Goal: Task Accomplishment & Management: Manage account settings

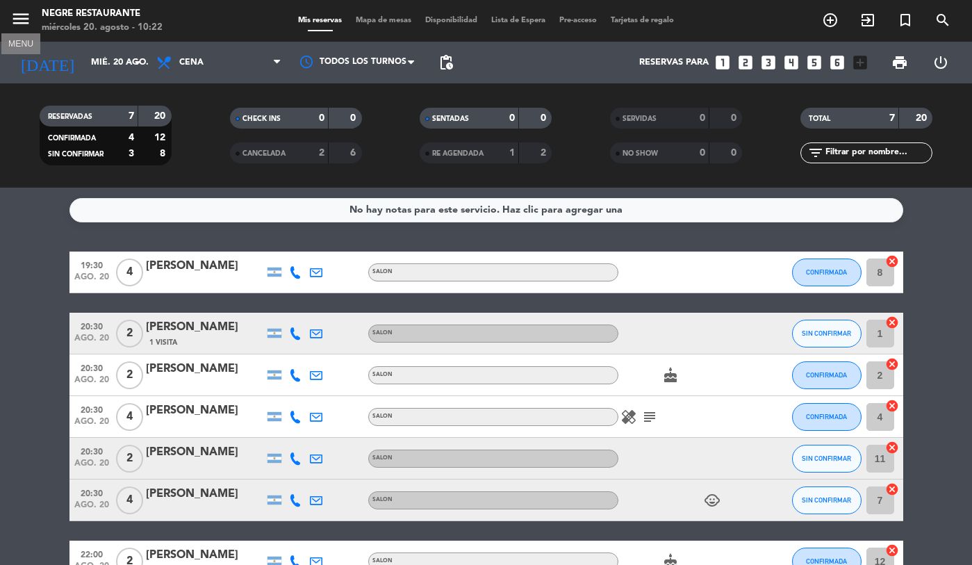
click at [25, 16] on icon "menu" at bounding box center [20, 18] width 21 height 21
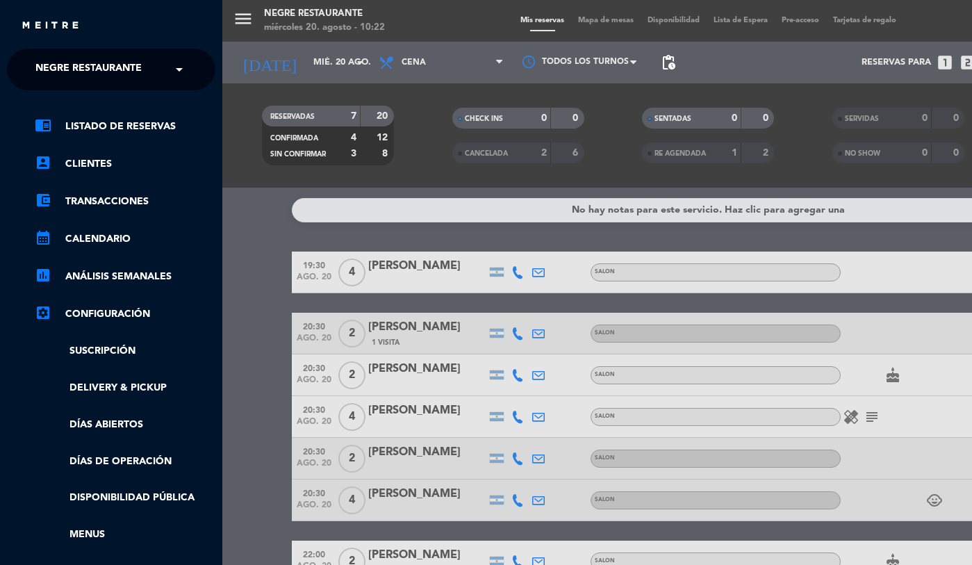
click at [66, 52] on ng-select "× Negre Restaurante ×" at bounding box center [111, 70] width 208 height 42
click at [70, 67] on span "Negre Restaurante" at bounding box center [88, 69] width 106 height 29
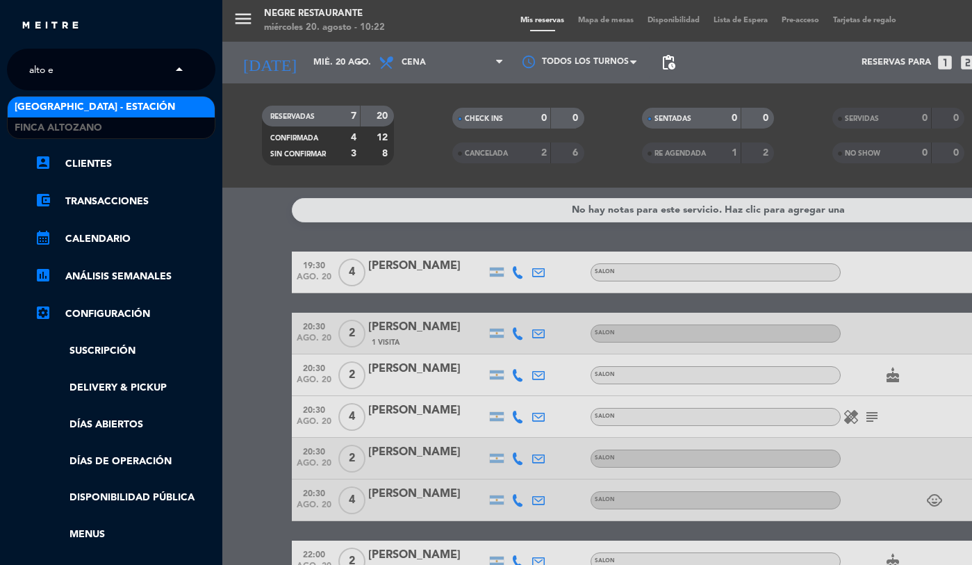
type input "alto el"
click at [77, 106] on span "[GEOGRAPHIC_DATA] - Estación" at bounding box center [95, 107] width 160 height 16
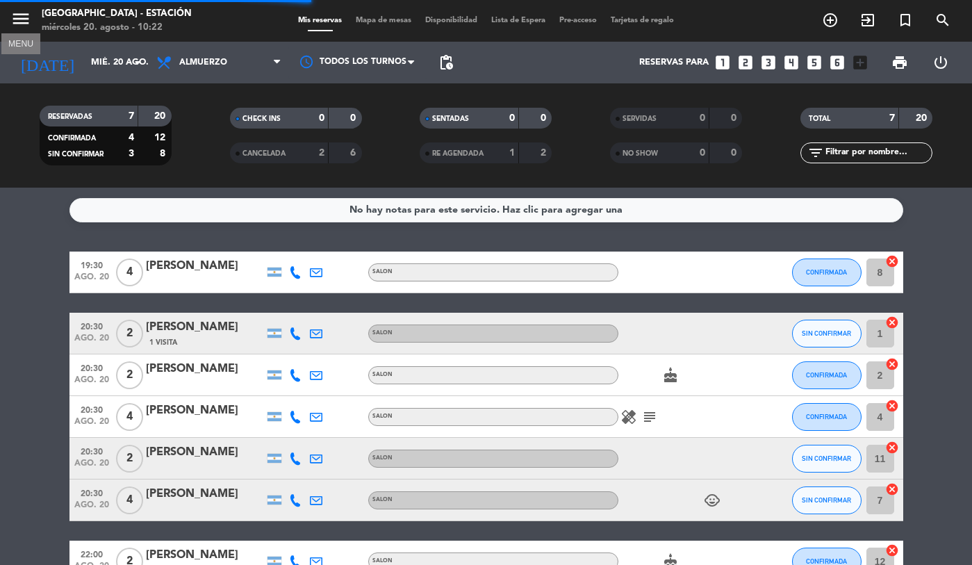
click at [19, 22] on icon "menu" at bounding box center [20, 18] width 21 height 21
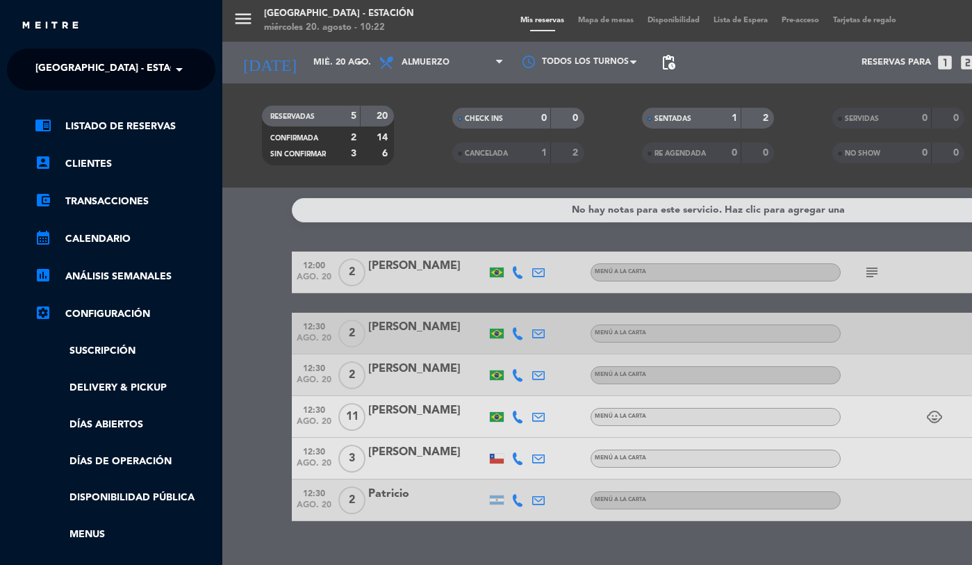
click at [120, 451] on ul "chrome_reader_mode Listado de Reservas account_box Clientes account_balance_wal…" at bounding box center [111, 367] width 208 height 498
click at [120, 458] on link "Días de Operación" at bounding box center [125, 462] width 181 height 16
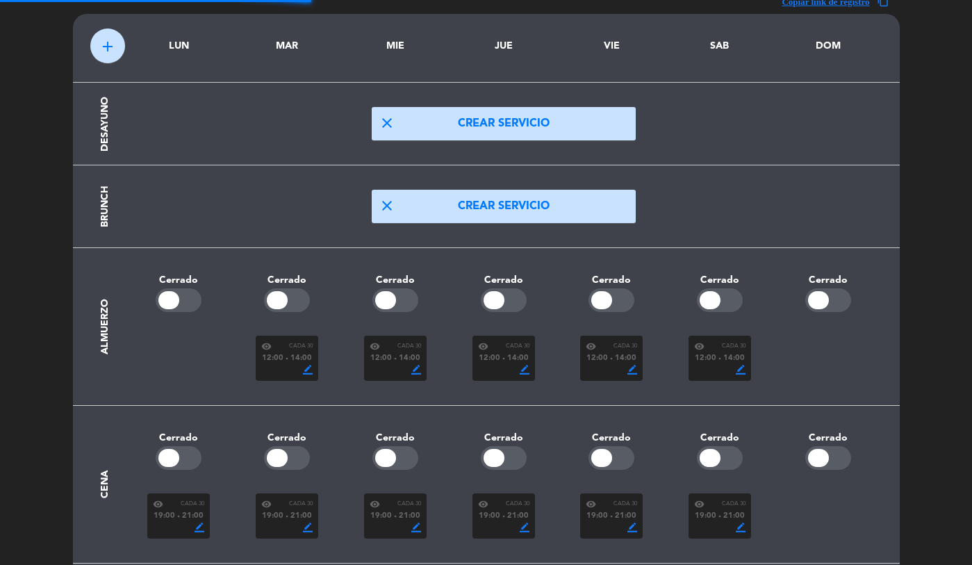
scroll to position [88, 0]
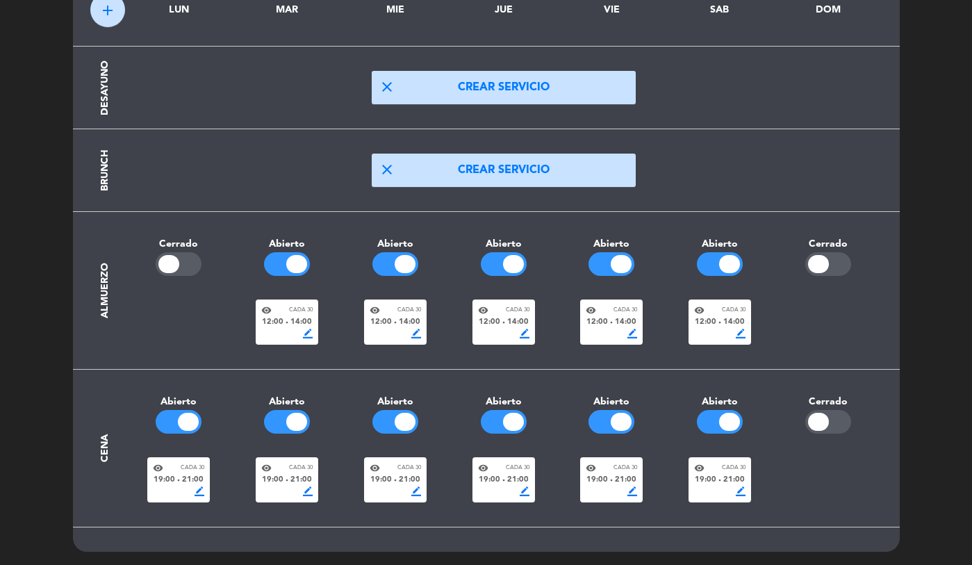
click at [372, 478] on span "19:00" at bounding box center [381, 480] width 22 height 13
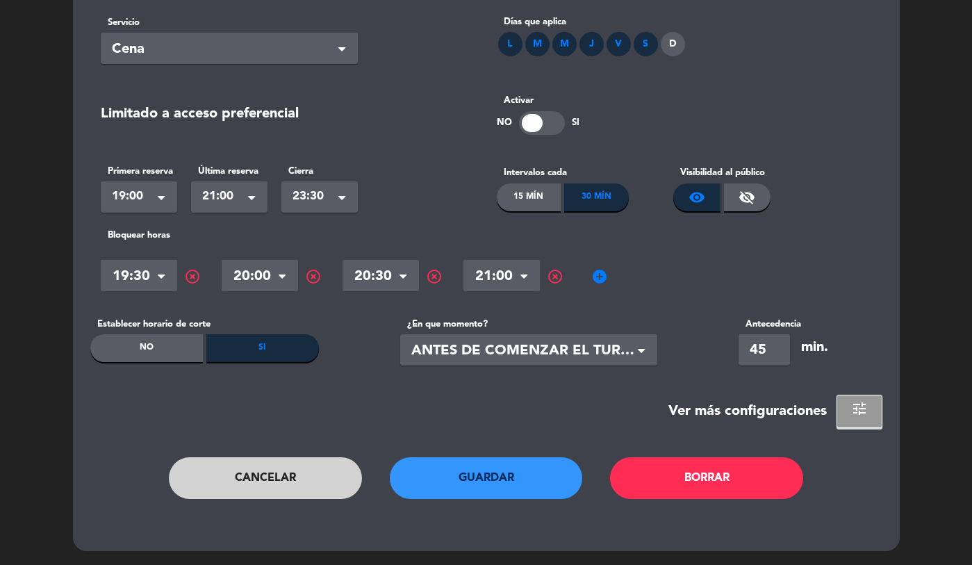
scroll to position [0, 0]
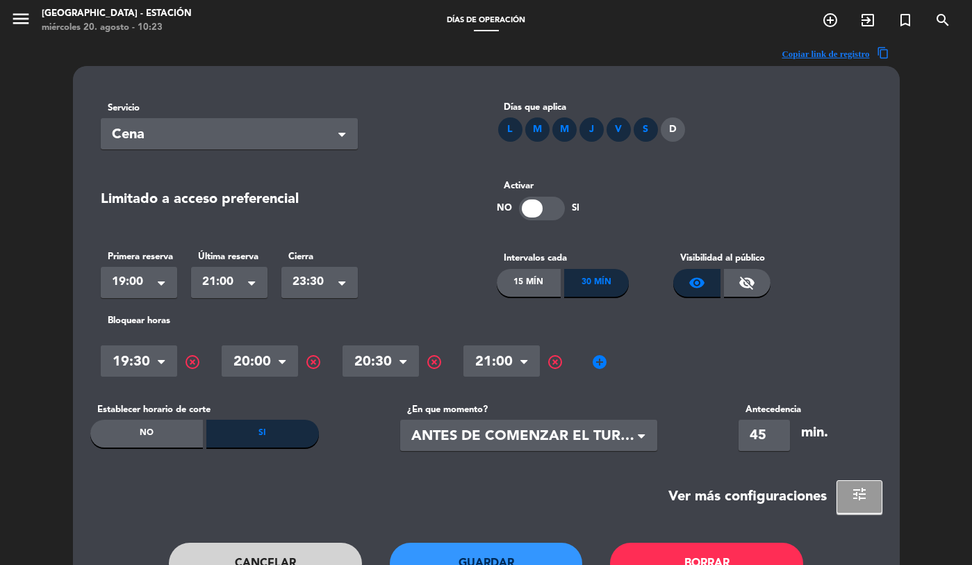
click at [192, 363] on span "highlight_off" at bounding box center [192, 362] width 17 height 17
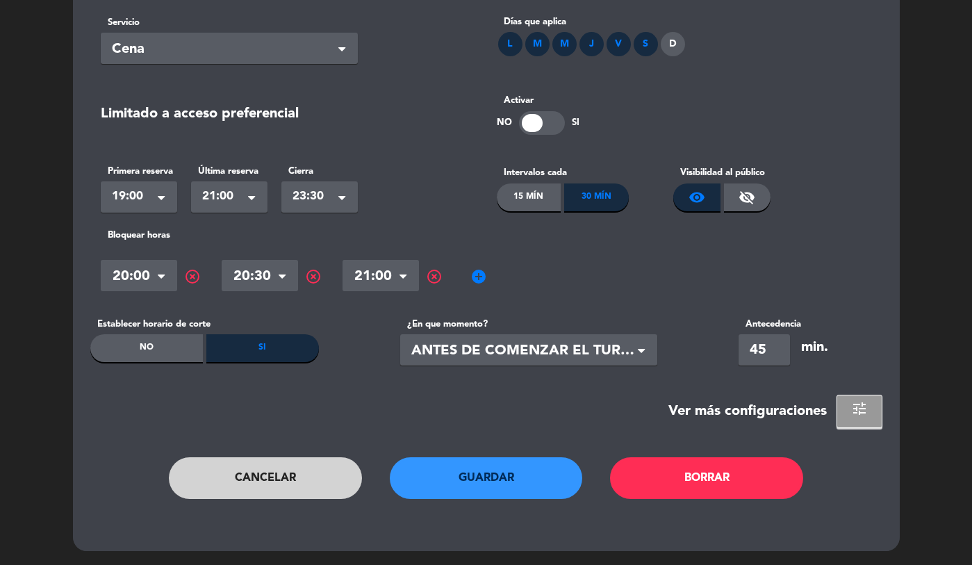
click at [465, 479] on button "Guardar" at bounding box center [486, 478] width 193 height 42
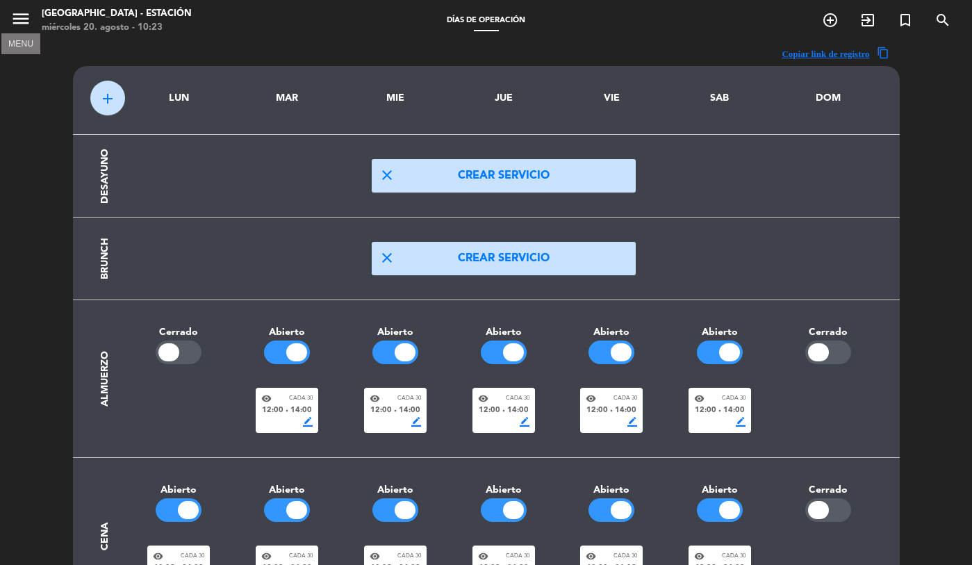
click at [22, 26] on icon "menu" at bounding box center [20, 18] width 21 height 21
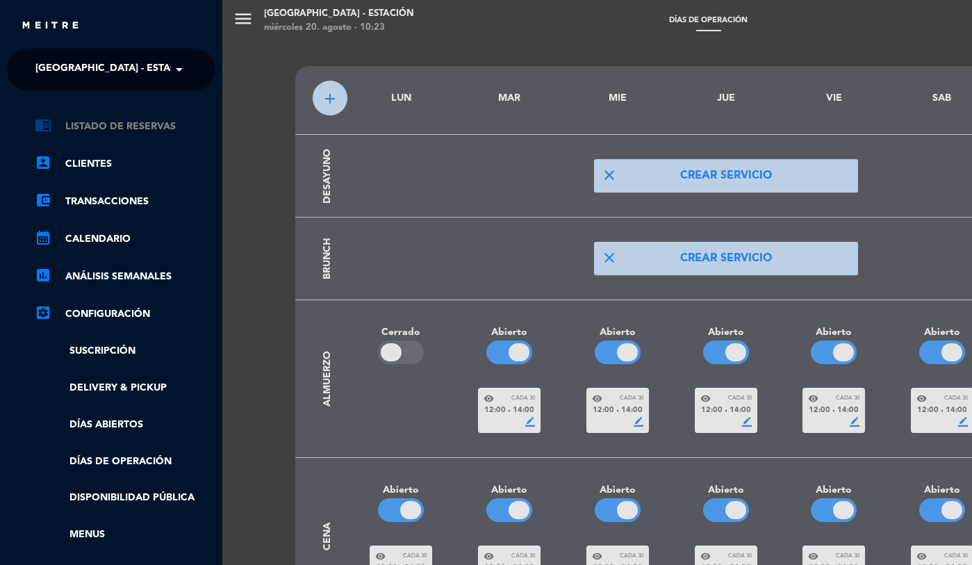
click at [101, 124] on link "chrome_reader_mode Listado de Reservas" at bounding box center [125, 126] width 181 height 17
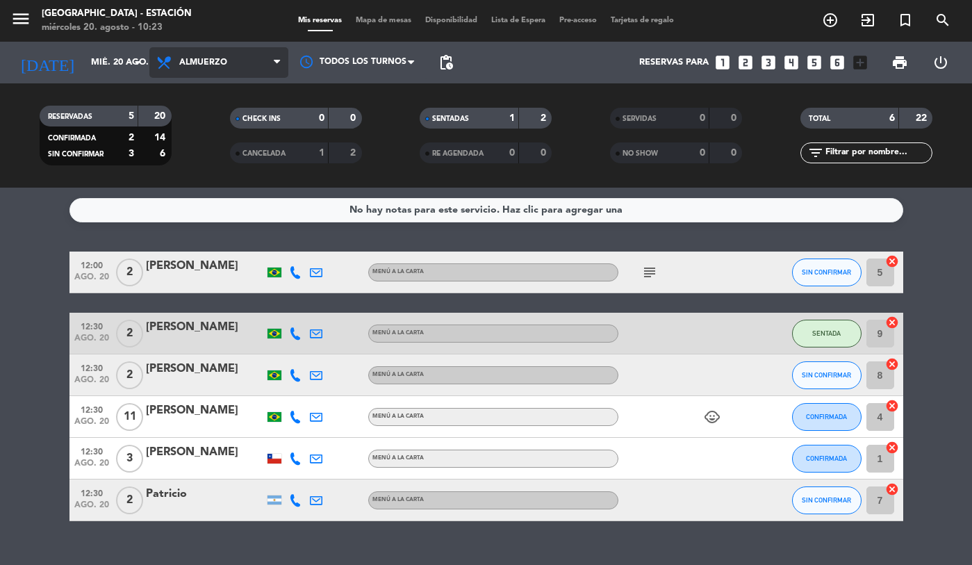
drag, startPoint x: 187, startPoint y: 73, endPoint x: 187, endPoint y: 81, distance: 8.3
click at [187, 73] on span "Almuerzo" at bounding box center [218, 62] width 139 height 31
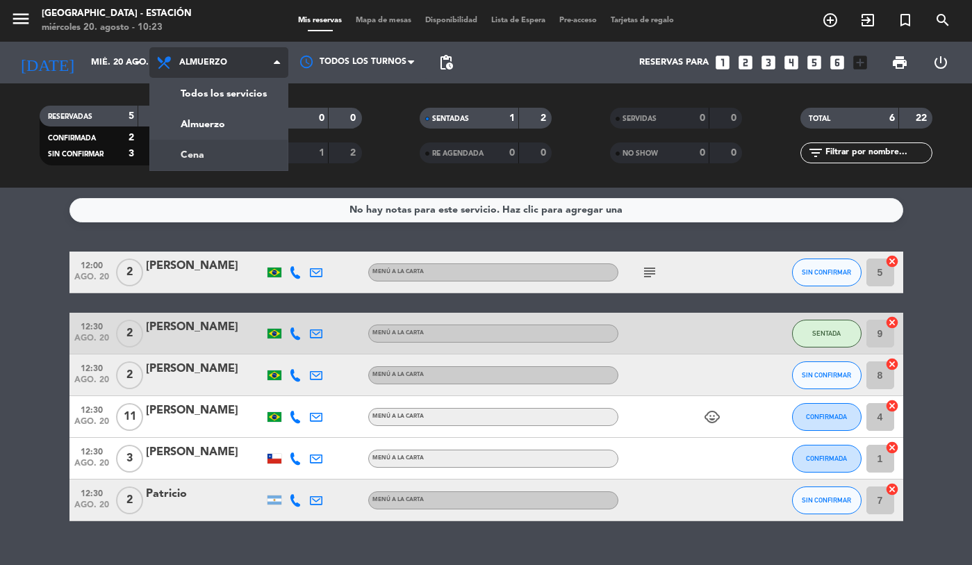
click at [196, 146] on div "menu [GEOGRAPHIC_DATA] - Estación miércoles 20. agosto - 10:23 Mis reservas Map…" at bounding box center [486, 94] width 972 height 188
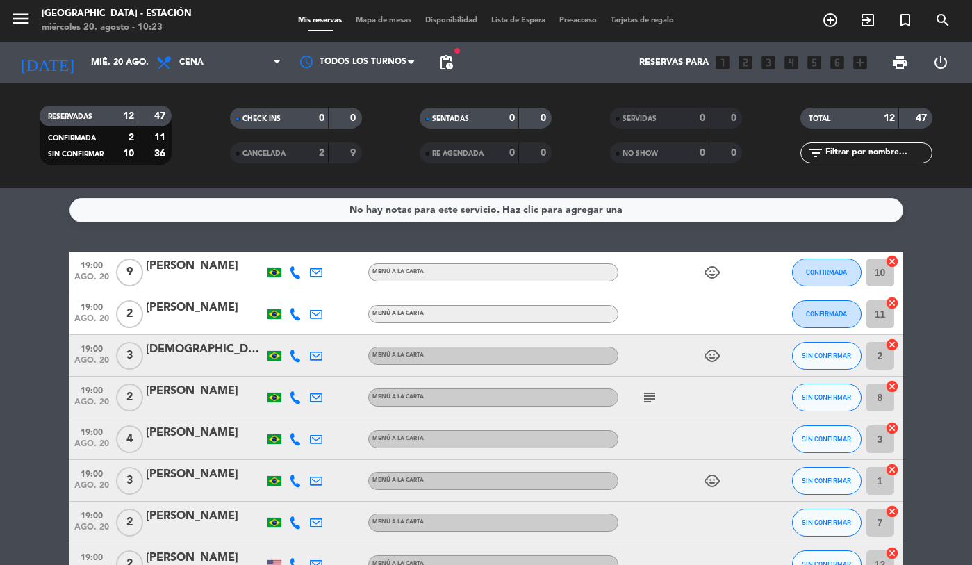
click at [436, 68] on span "pending_actions" at bounding box center [446, 63] width 28 height 28
click at [442, 69] on span "pending_actions" at bounding box center [446, 62] width 17 height 17
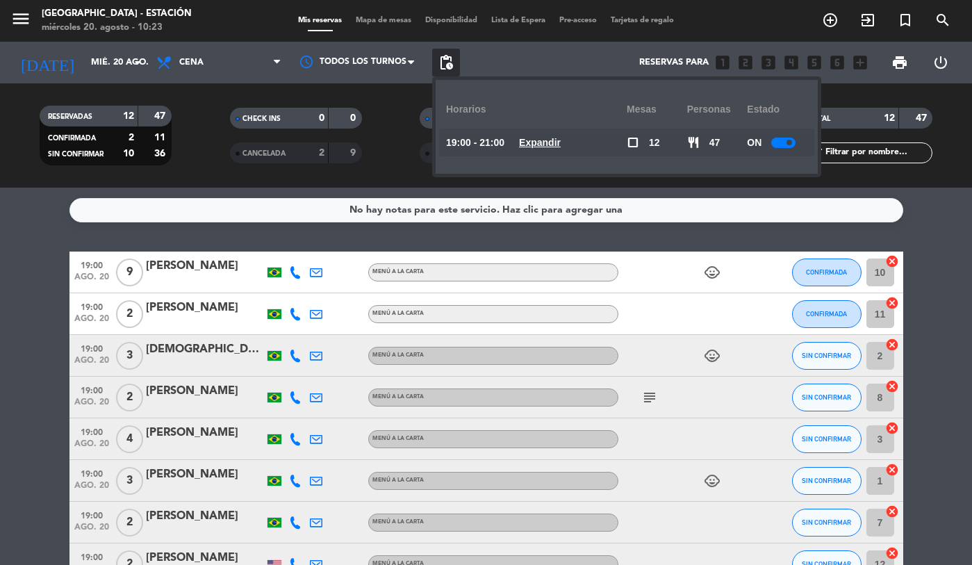
click at [540, 144] on u "Expandir" at bounding box center [540, 142] width 42 height 11
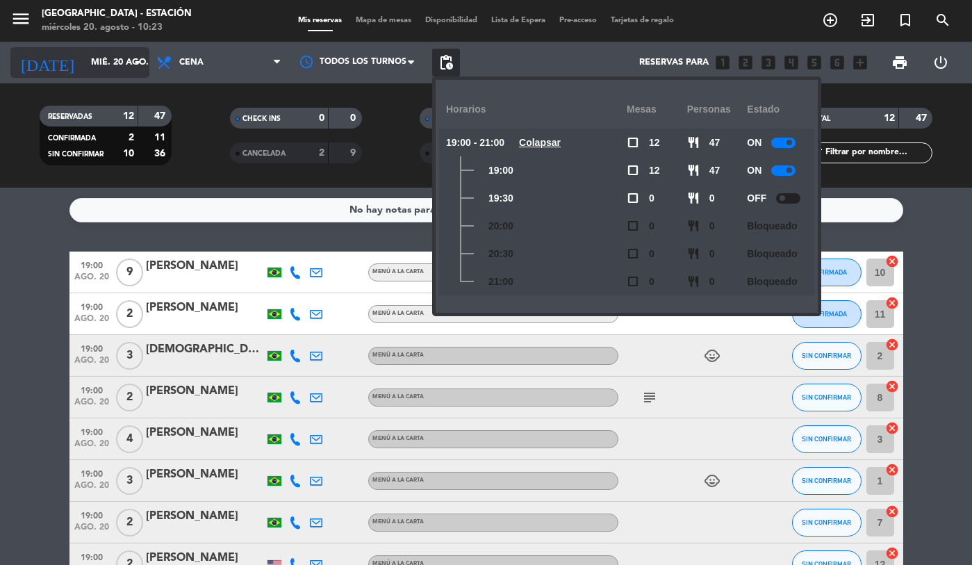
drag, startPoint x: 103, startPoint y: 82, endPoint x: 96, endPoint y: 76, distance: 9.4
click at [101, 79] on div "[DATE] [DATE] arrow_drop_down" at bounding box center [79, 63] width 139 height 42
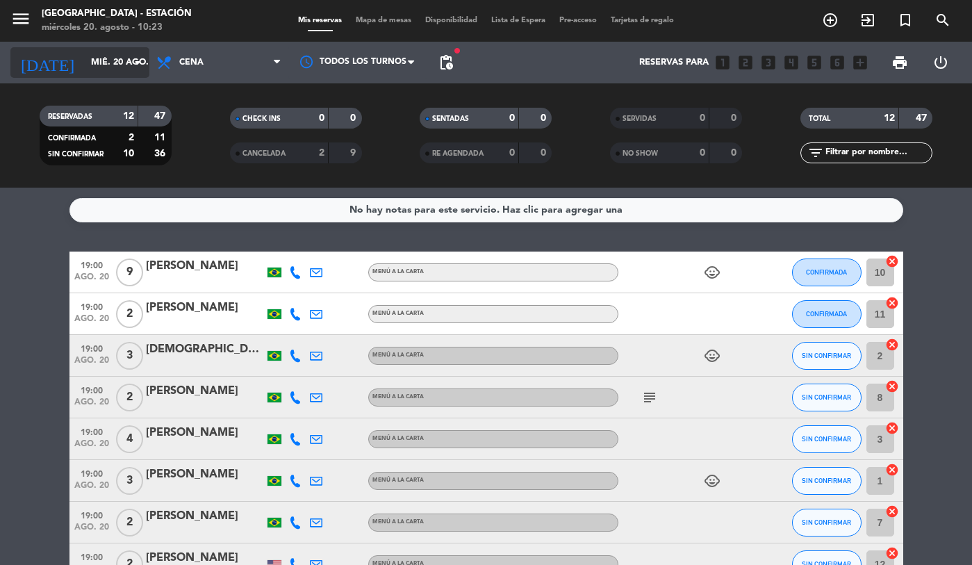
click at [84, 67] on input "mié. 20 ago." at bounding box center [143, 62] width 119 height 25
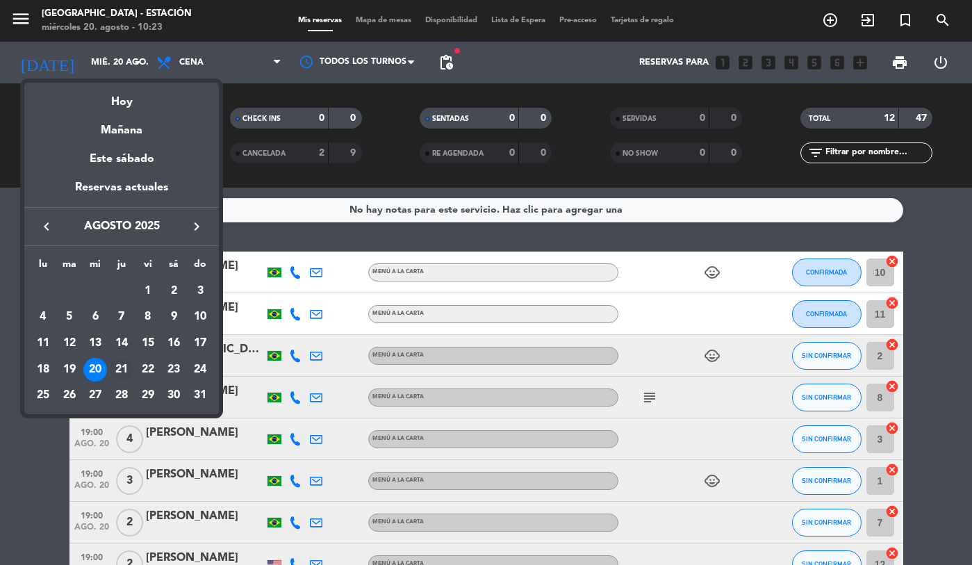
click at [121, 366] on div "21" at bounding box center [122, 370] width 24 height 24
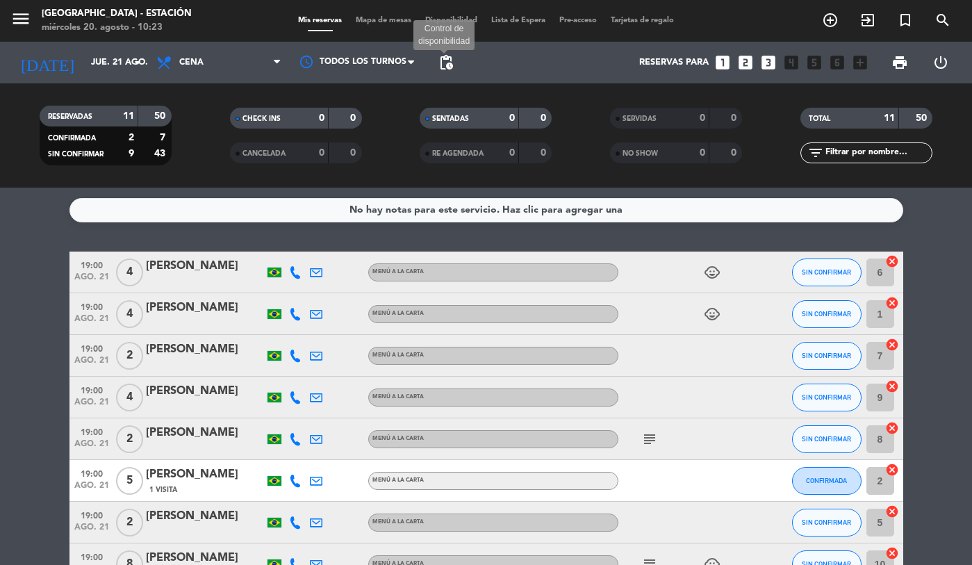
click at [444, 60] on span "pending_actions" at bounding box center [446, 62] width 17 height 17
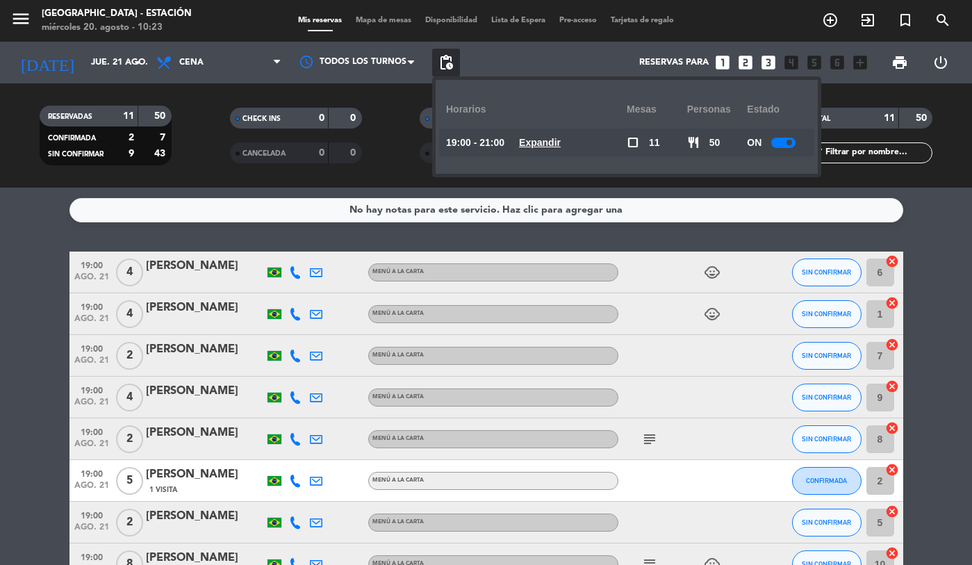
click at [558, 142] on u "Expandir" at bounding box center [540, 142] width 42 height 11
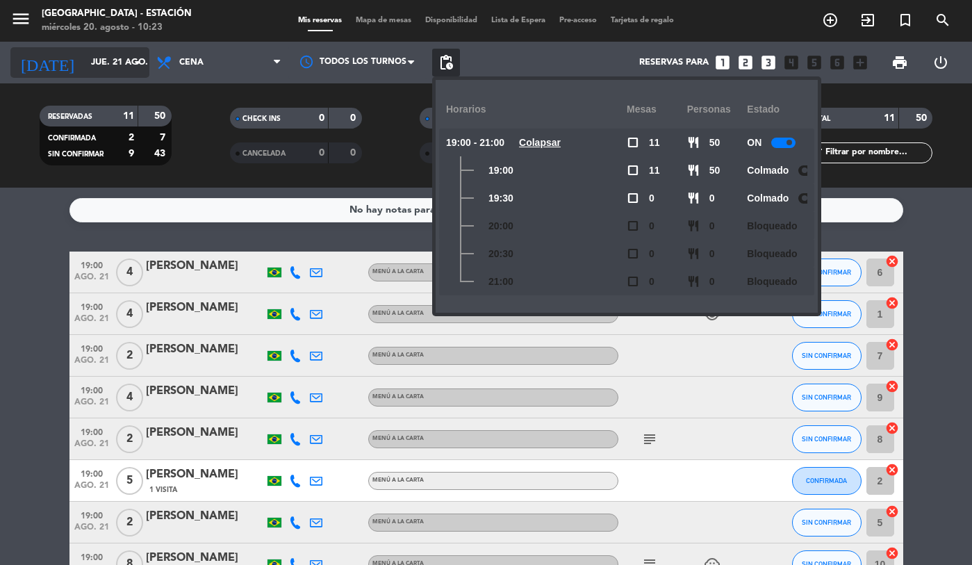
click at [122, 76] on div "[DATE] [DATE] arrow_drop_down" at bounding box center [79, 62] width 139 height 31
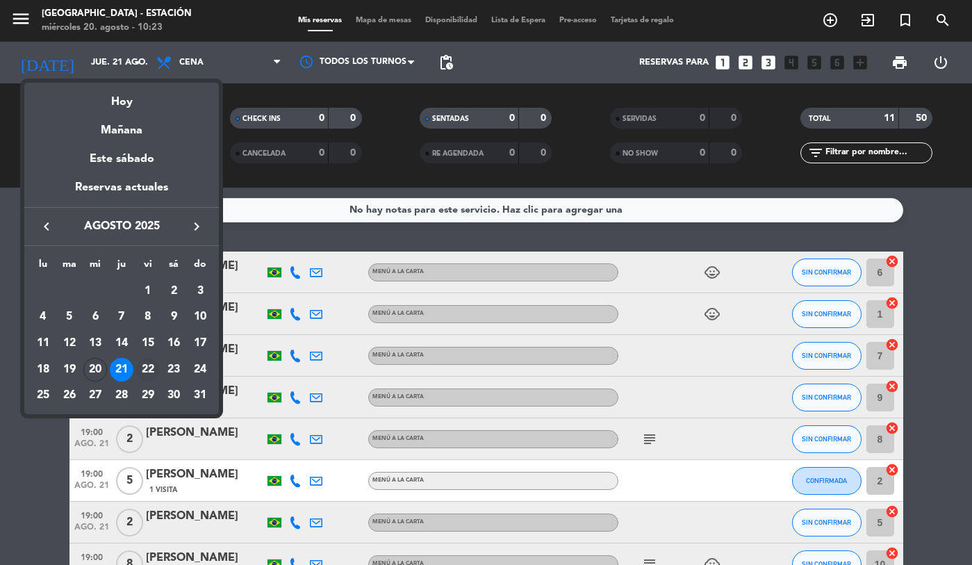
click at [146, 365] on div "22" at bounding box center [148, 370] width 24 height 24
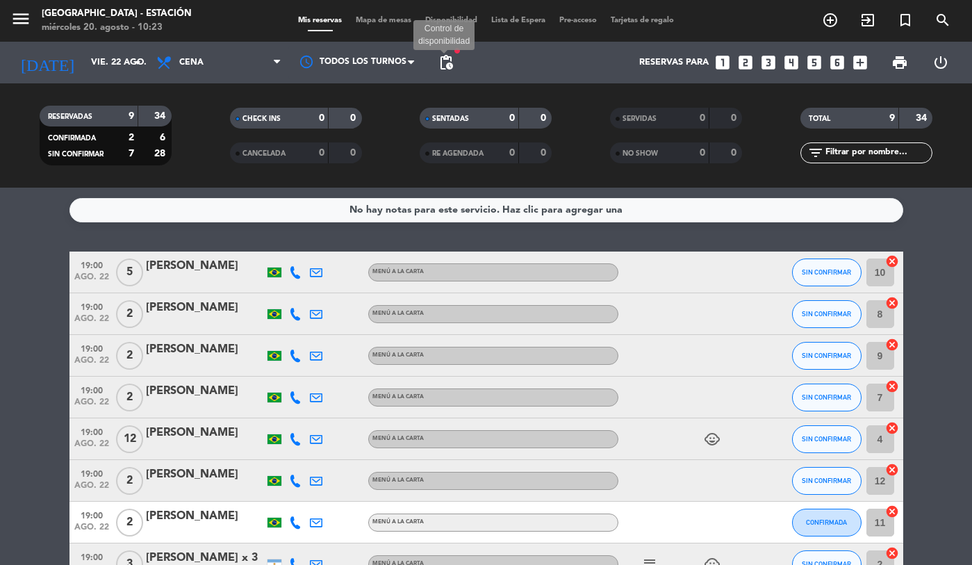
click at [442, 69] on span "pending_actions" at bounding box center [446, 62] width 17 height 17
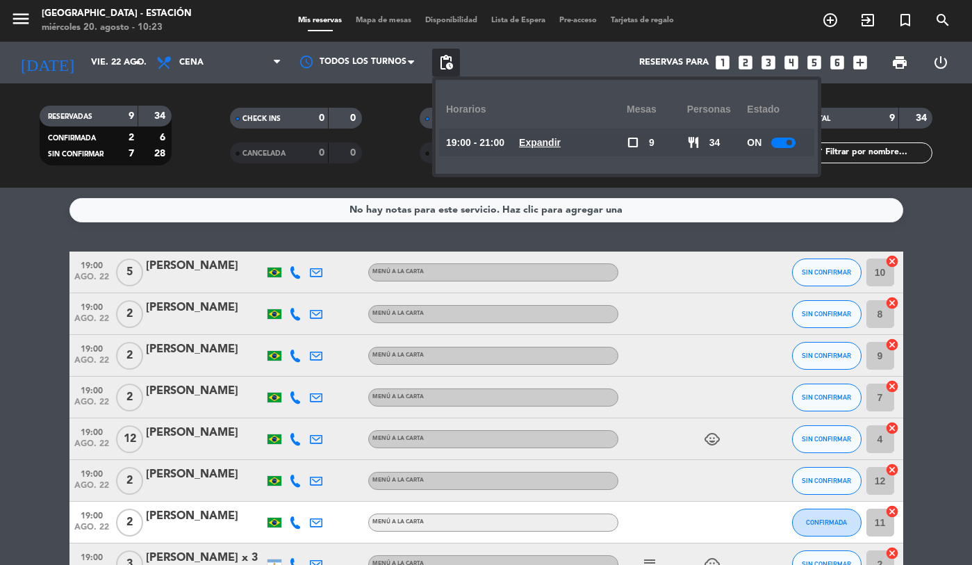
click at [548, 140] on u "Expandir" at bounding box center [540, 142] width 42 height 11
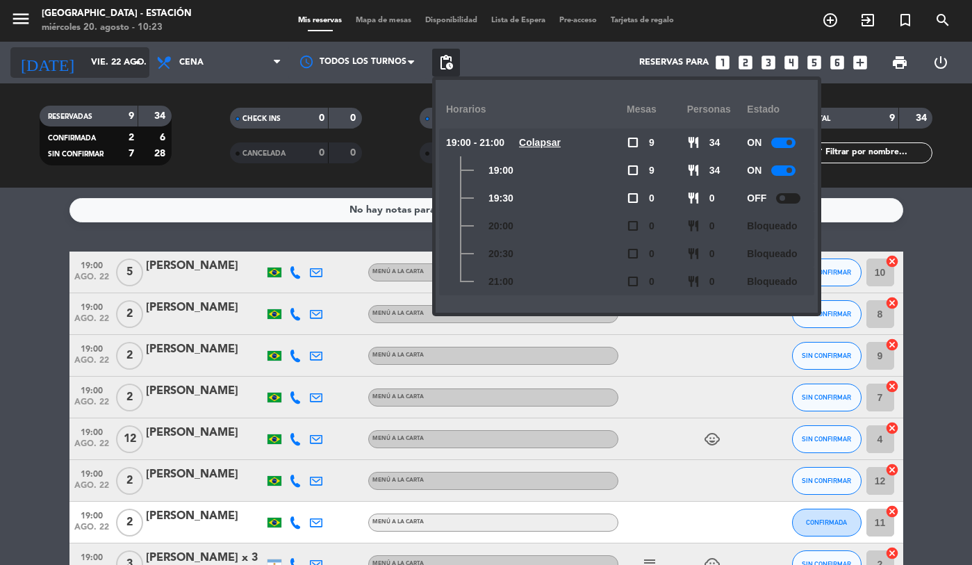
click at [84, 59] on input "vie. 22 ago." at bounding box center [143, 62] width 119 height 25
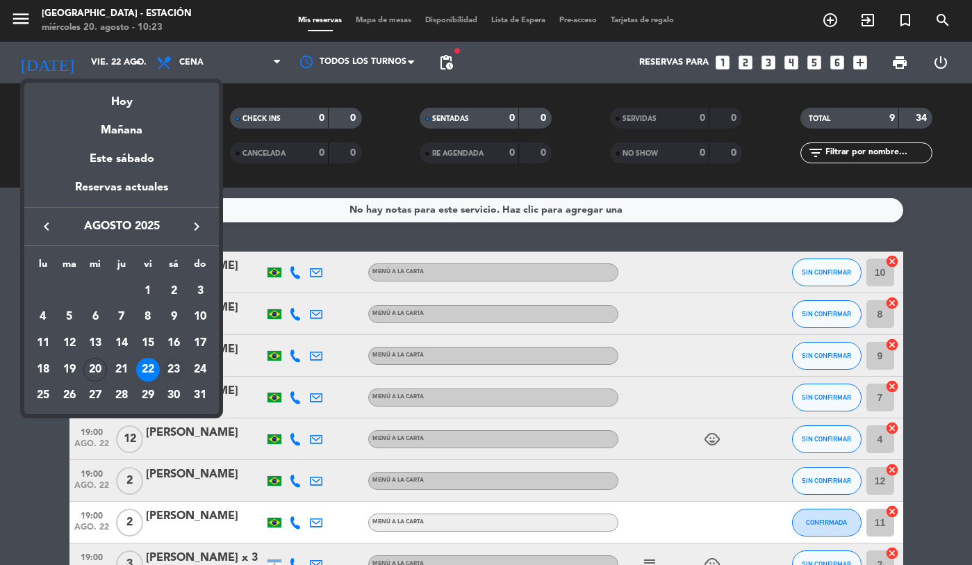
click at [173, 371] on div "23" at bounding box center [174, 370] width 24 height 24
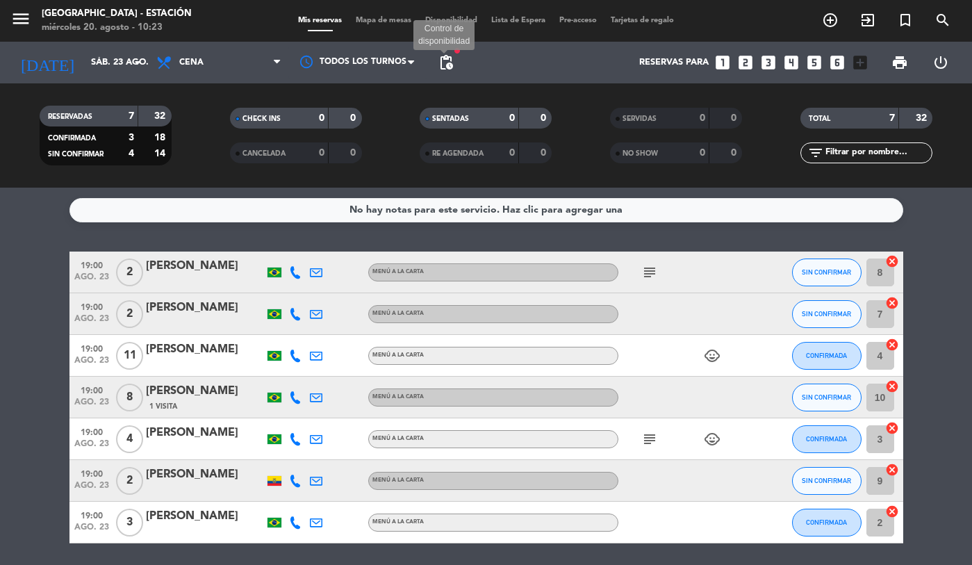
click at [441, 64] on span "pending_actions" at bounding box center [446, 62] width 17 height 17
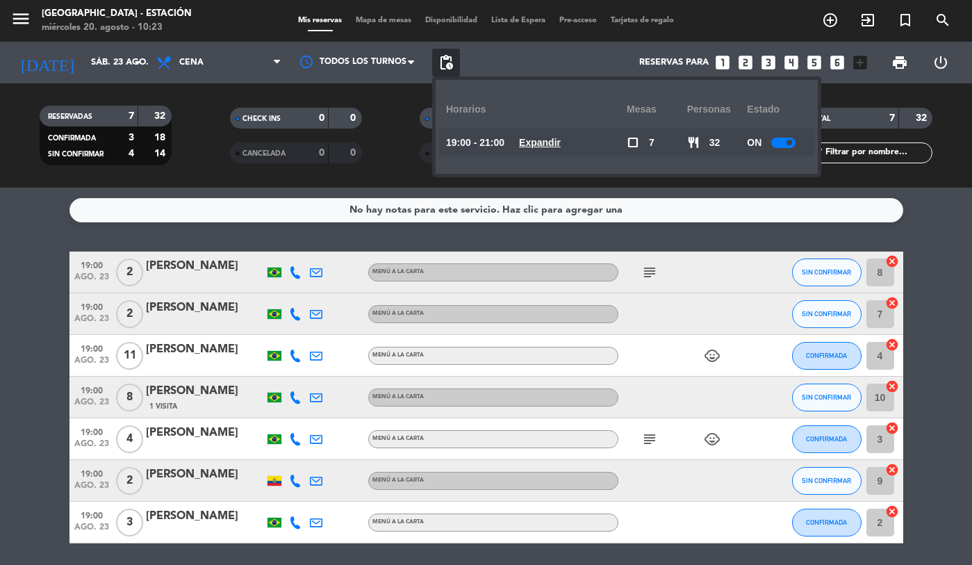
click at [499, 141] on span "19:00 - 21:00" at bounding box center [475, 143] width 58 height 16
click at [542, 145] on u "Expandir" at bounding box center [540, 142] width 42 height 11
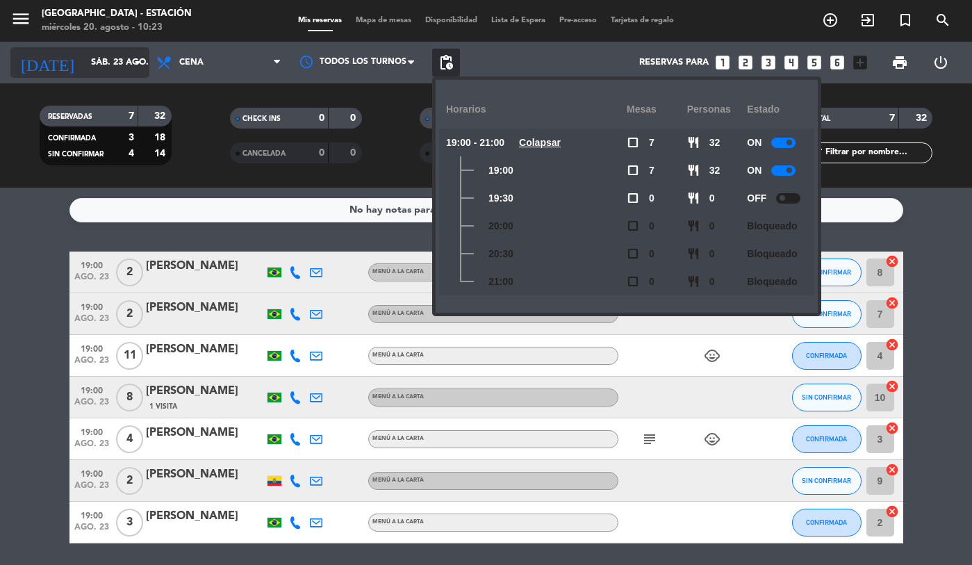
click at [94, 63] on input "sáb. 23 ago." at bounding box center [143, 62] width 119 height 25
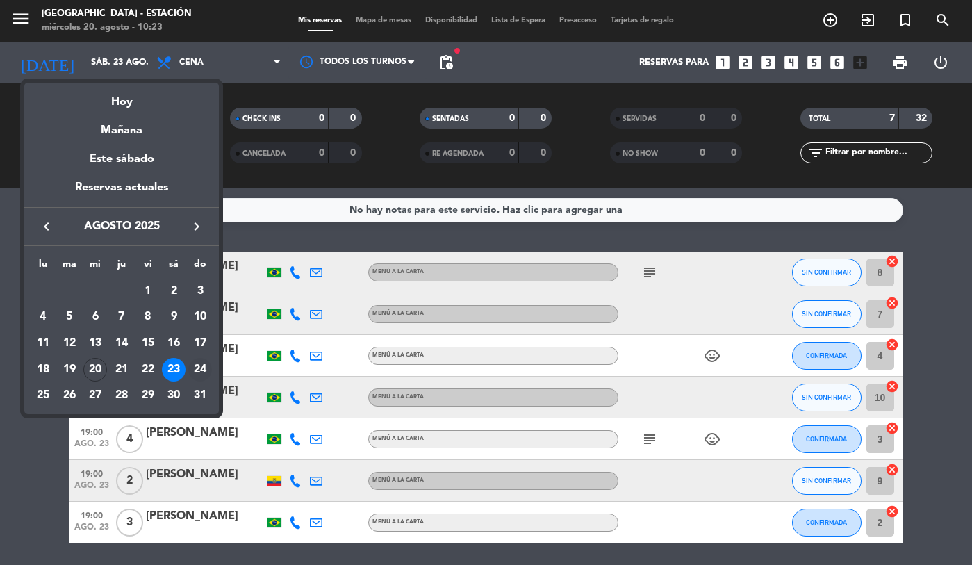
click at [202, 366] on div "24" at bounding box center [200, 370] width 24 height 24
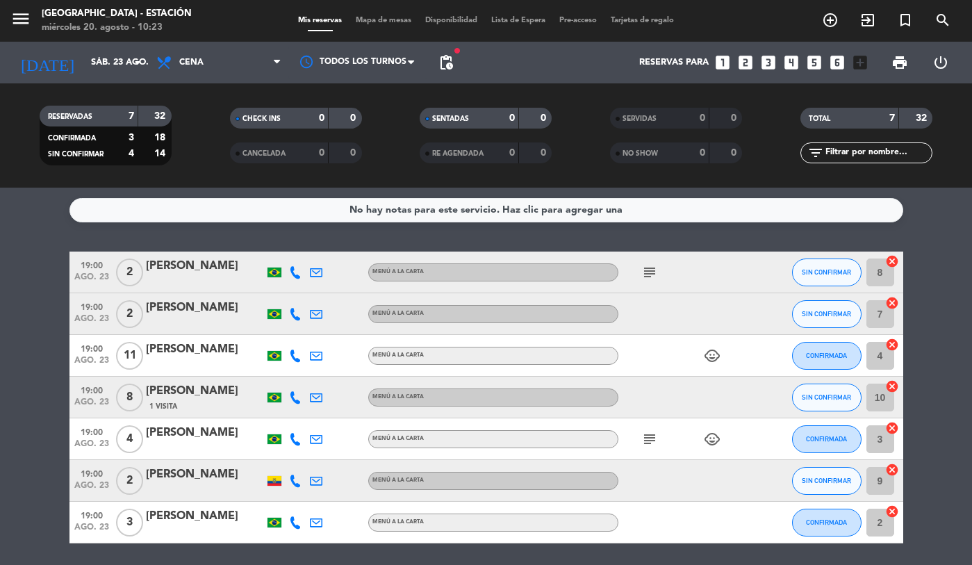
type input "dom. 24 ago."
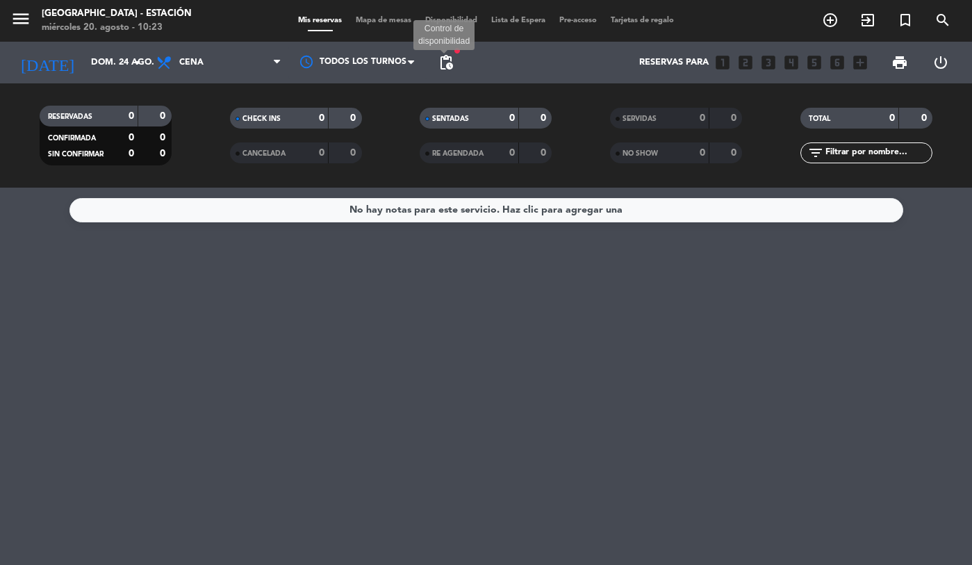
click at [447, 66] on span "pending_actions" at bounding box center [446, 62] width 17 height 17
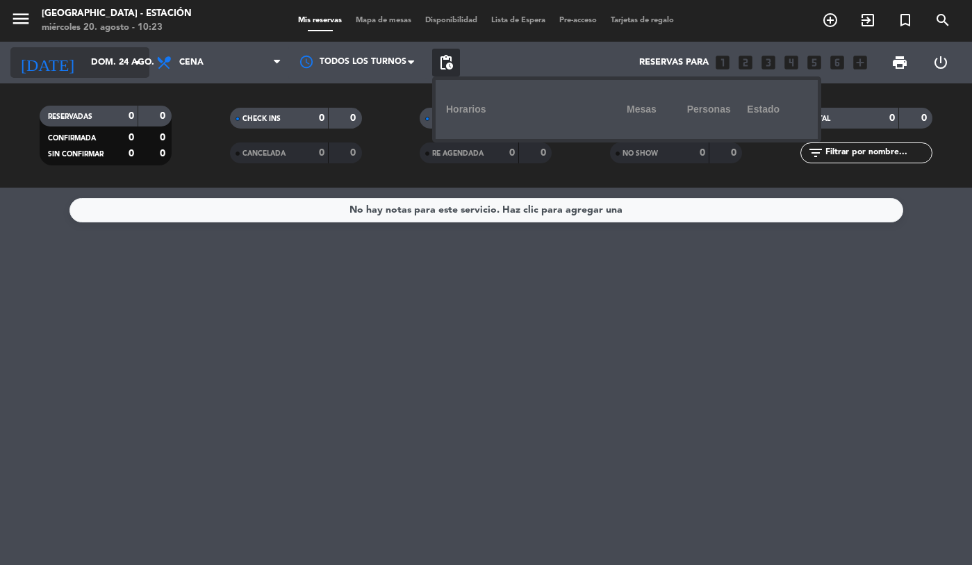
click at [90, 69] on input "dom. 24 ago." at bounding box center [143, 62] width 119 height 25
